Goal: Information Seeking & Learning: Learn about a topic

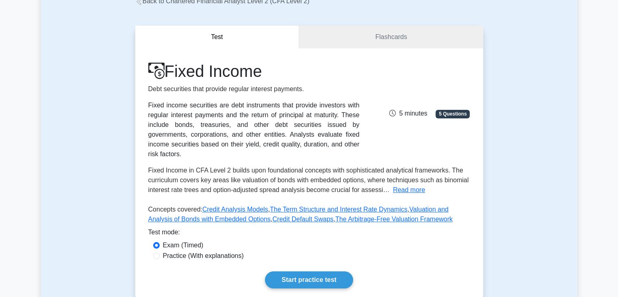
scroll to position [59, 0]
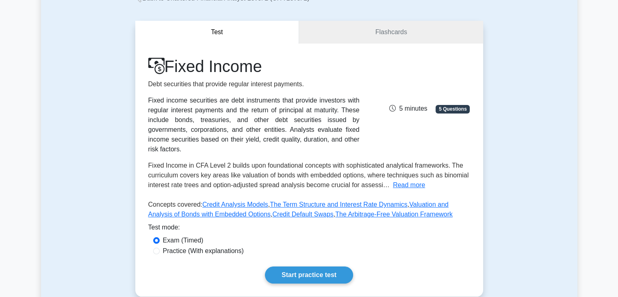
click at [182, 246] on label "Practice (With explanations)" at bounding box center [203, 251] width 81 height 10
click at [160, 248] on input "Practice (With explanations)" at bounding box center [156, 251] width 7 height 7
radio input "true"
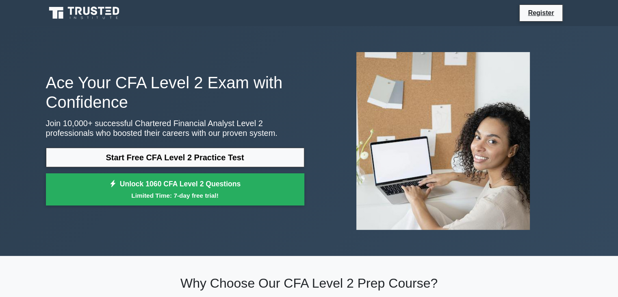
click at [94, 12] on icon at bounding box center [85, 12] width 78 height 15
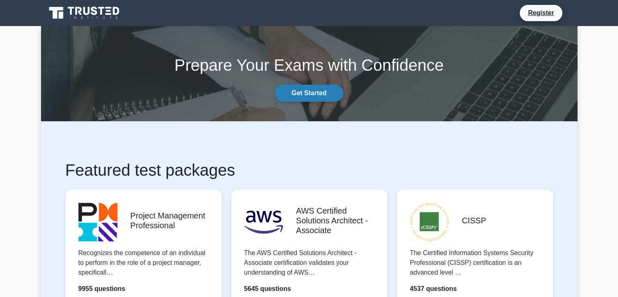
click at [322, 90] on link "Get Started" at bounding box center [309, 93] width 68 height 17
